Goal: Task Accomplishment & Management: Manage account settings

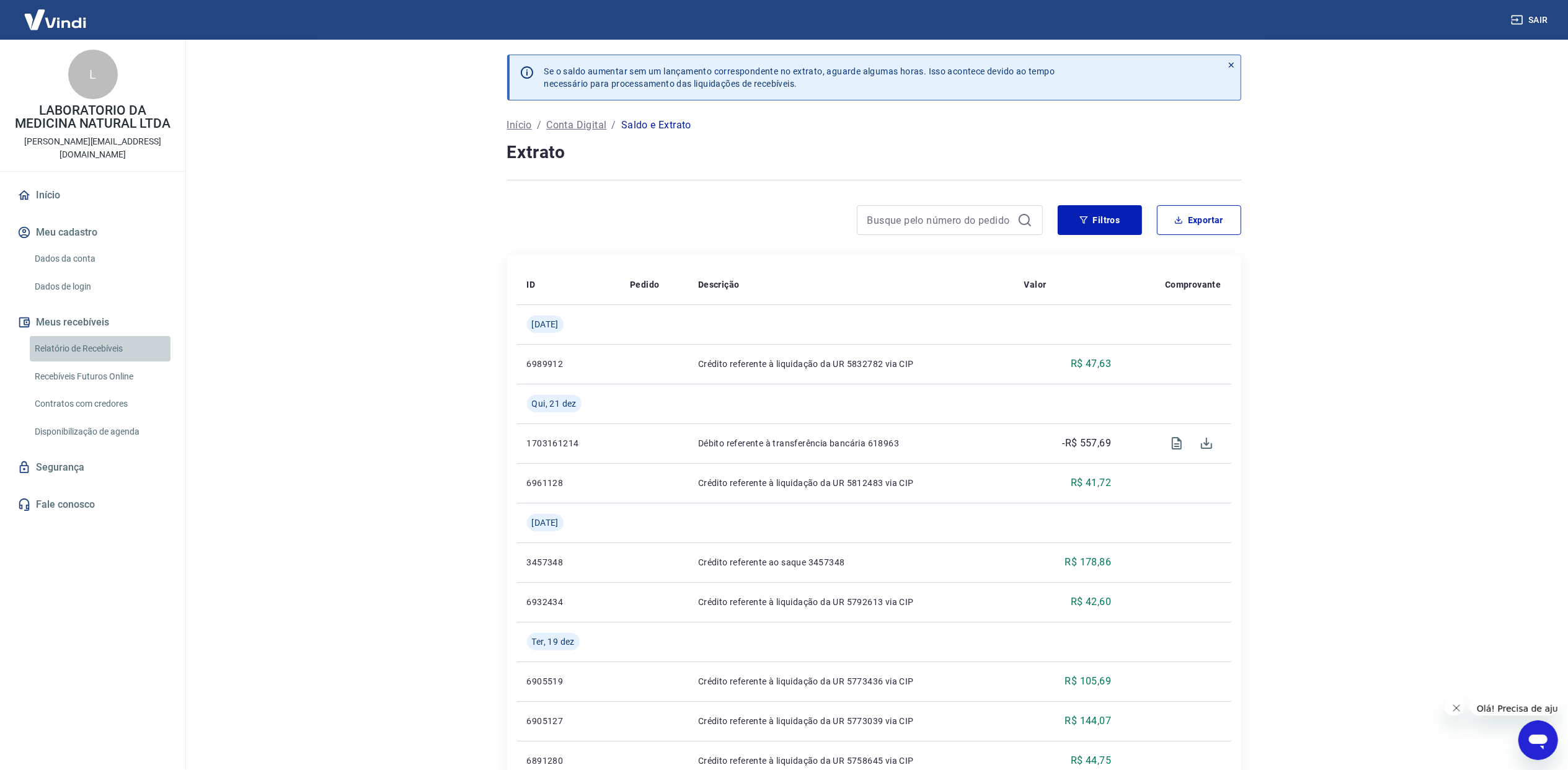
click at [97, 336] on link "Relatório de Recebíveis" at bounding box center [100, 349] width 141 height 25
